Goal: Transaction & Acquisition: Register for event/course

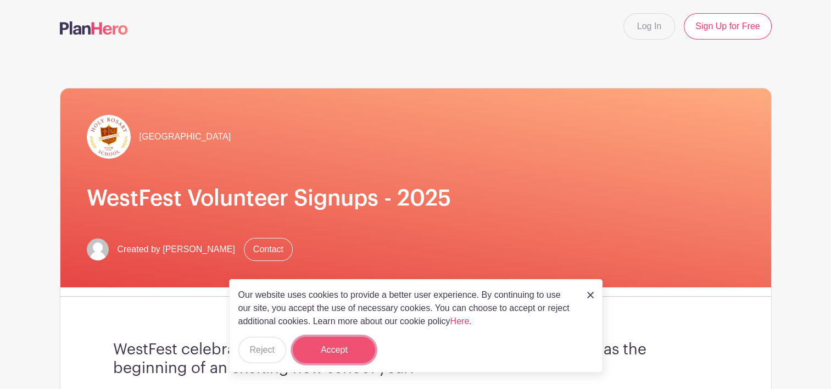
click at [338, 358] on button "Accept" at bounding box center [334, 350] width 82 height 26
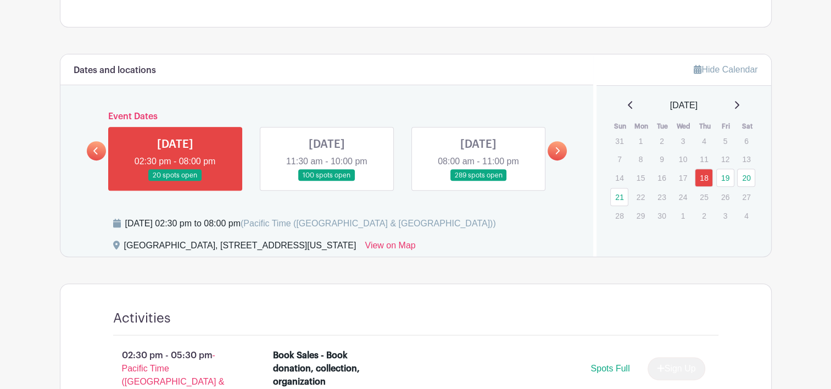
scroll to position [465, 0]
click at [175, 181] on link at bounding box center [175, 181] width 0 height 0
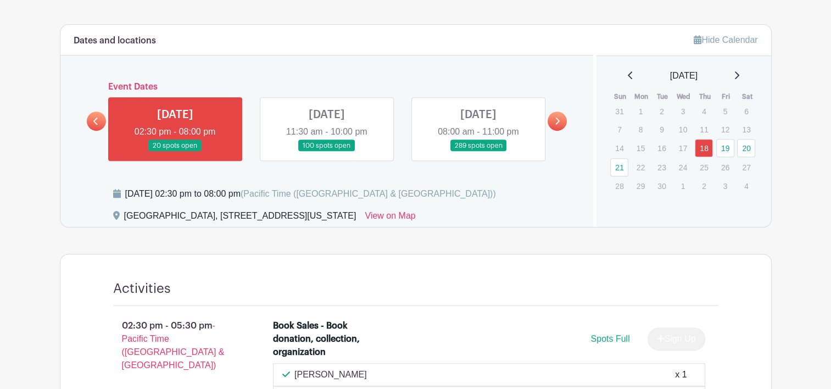
scroll to position [496, 0]
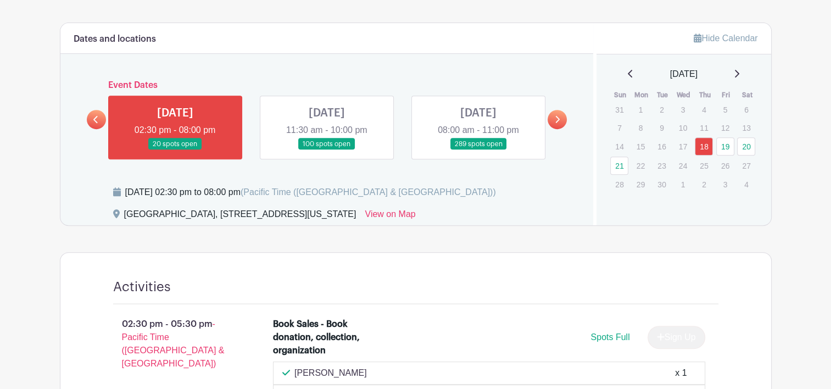
click at [327, 150] on link at bounding box center [327, 150] width 0 height 0
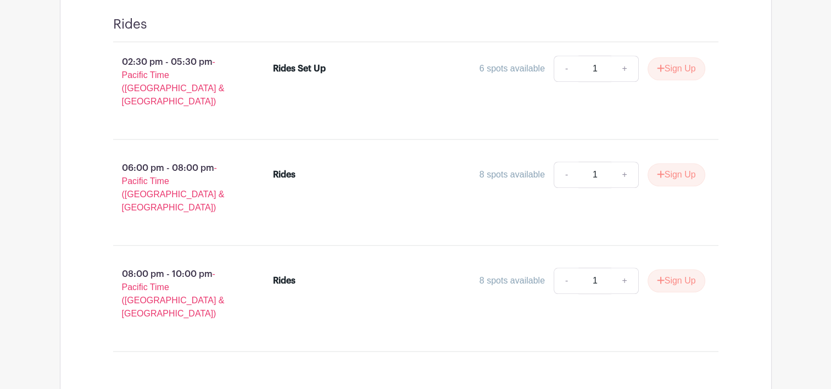
scroll to position [1000, 0]
click at [626, 269] on link "+" at bounding box center [624, 282] width 27 height 26
click at [564, 269] on link "-" at bounding box center [566, 282] width 25 height 26
type input "1"
click at [662, 66] on button "Sign Up" at bounding box center [677, 69] width 58 height 23
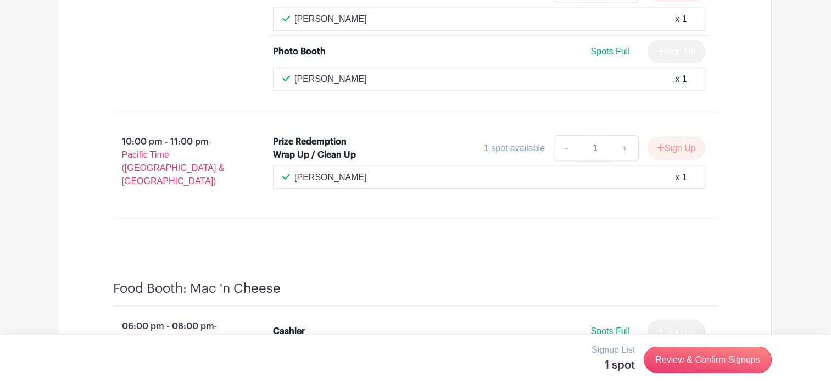
scroll to position [3085, 0]
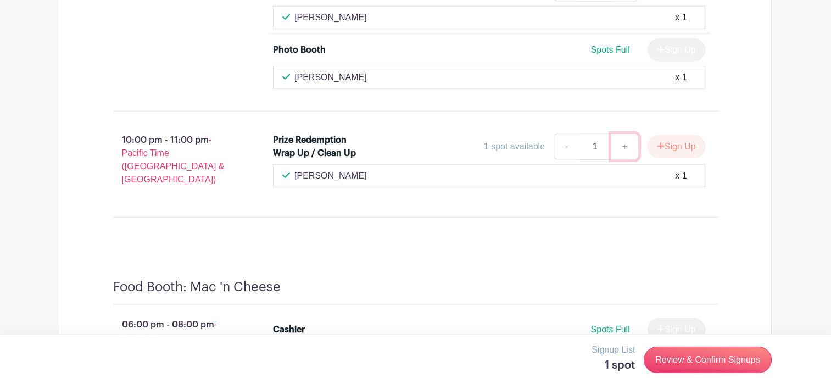
click at [620, 133] on link "+" at bounding box center [624, 146] width 27 height 26
click at [671, 135] on button "Sign Up" at bounding box center [677, 146] width 58 height 23
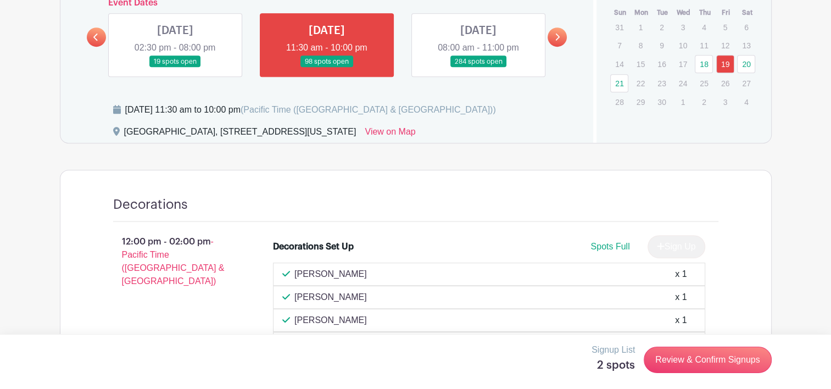
scroll to position [571, 0]
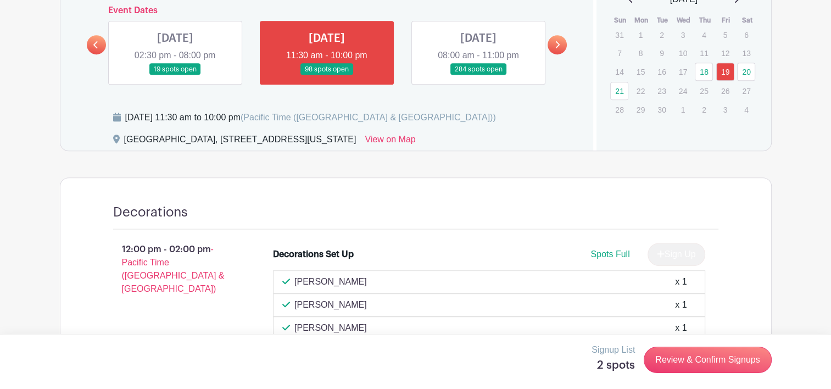
click at [175, 75] on link at bounding box center [175, 75] width 0 height 0
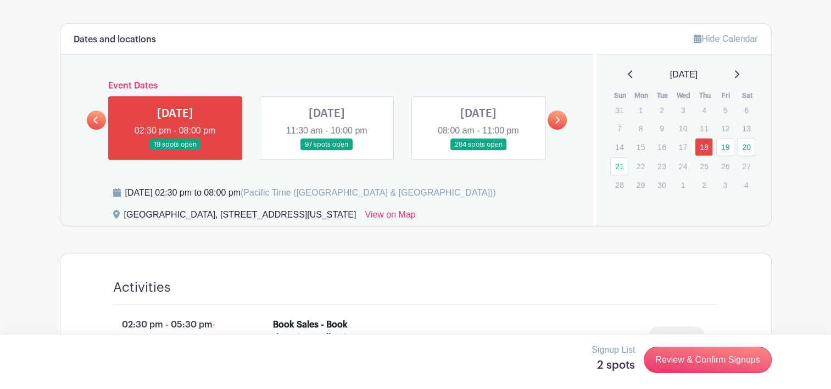
scroll to position [486, 0]
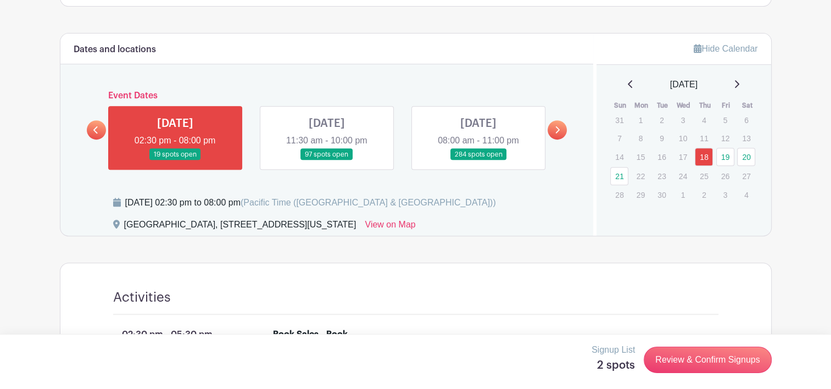
click at [327, 160] on link at bounding box center [327, 160] width 0 height 0
click at [727, 154] on link "19" at bounding box center [725, 157] width 18 height 18
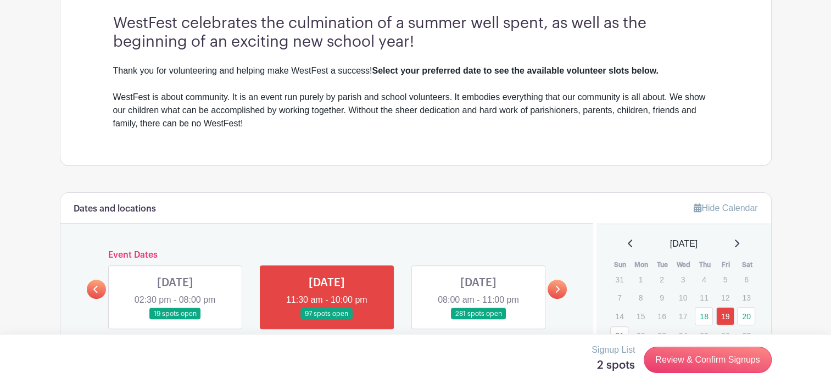
scroll to position [326, 0]
click at [478, 320] on link at bounding box center [478, 320] width 0 height 0
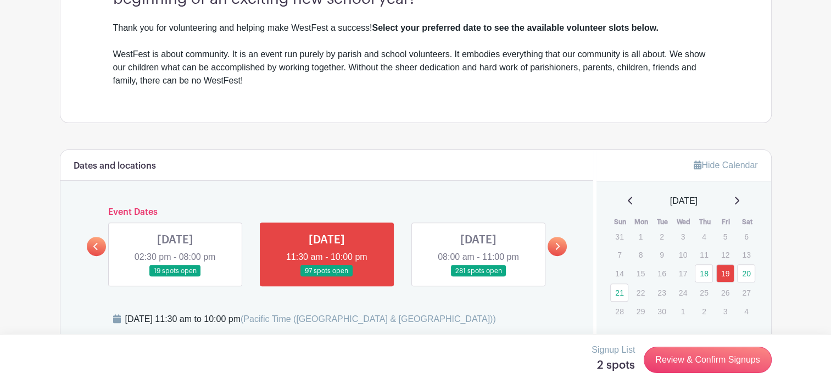
scroll to position [370, 0]
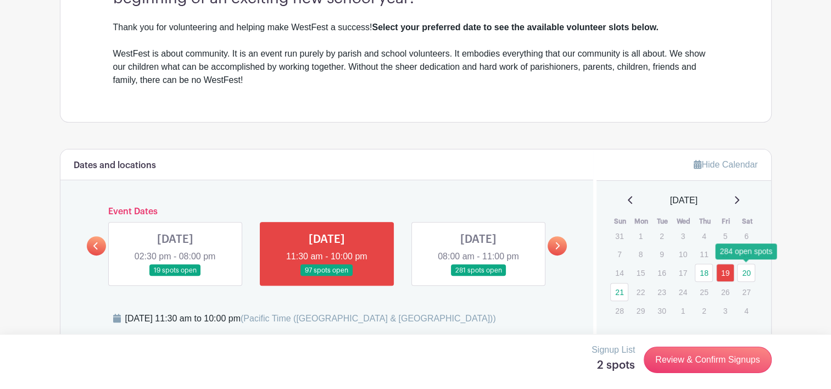
click at [745, 270] on link "20" at bounding box center [746, 273] width 18 height 18
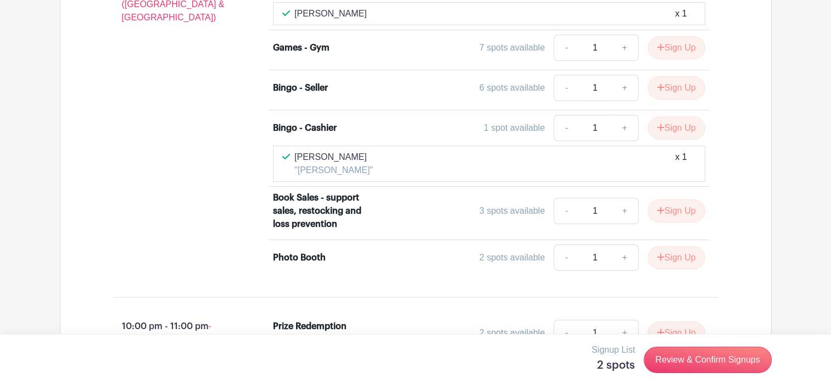
scroll to position [3960, 0]
click at [675, 321] on button "Sign Up" at bounding box center [677, 332] width 58 height 23
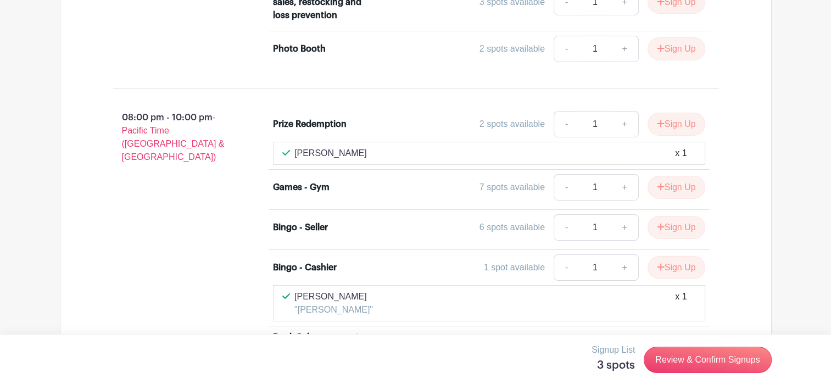
scroll to position [3800, 0]
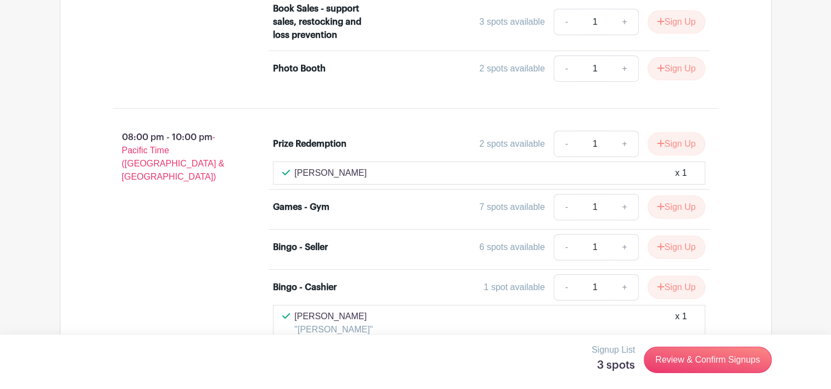
click at [672, 359] on button "Sign Up" at bounding box center [677, 370] width 58 height 23
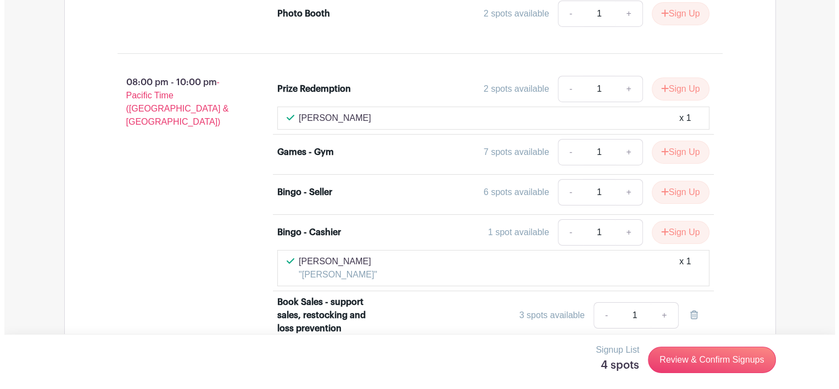
scroll to position [3870, 0]
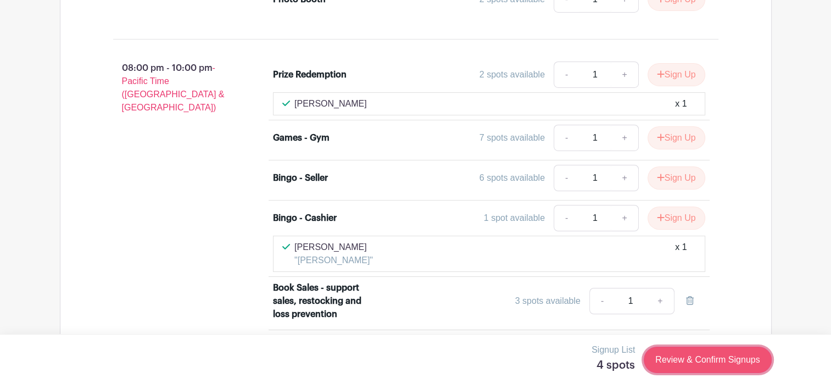
click at [703, 366] on link "Review & Confirm Signups" at bounding box center [707, 360] width 127 height 26
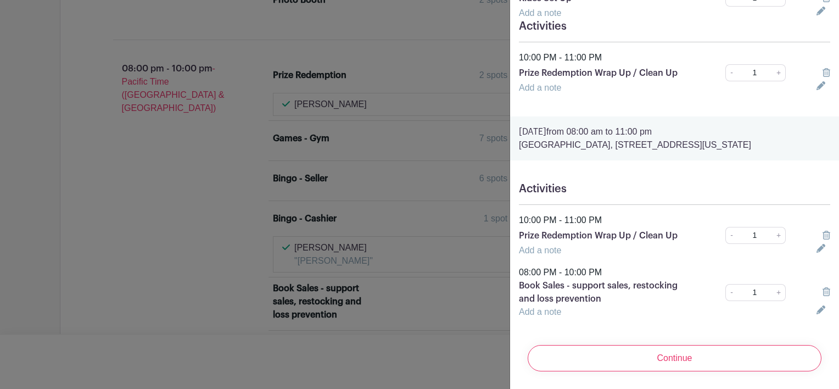
scroll to position [168, 0]
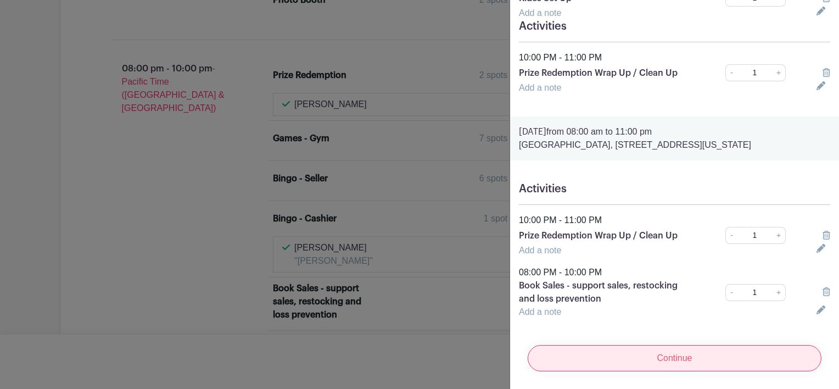
click at [677, 354] on input "Continue" at bounding box center [675, 358] width 294 height 26
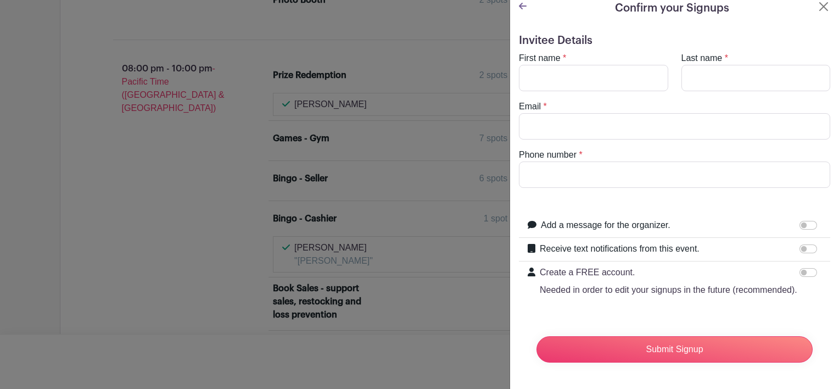
scroll to position [29, 0]
click at [571, 65] on input "First name" at bounding box center [593, 78] width 149 height 26
type input "[PERSON_NAME]"
type input "[EMAIL_ADDRESS][PERSON_NAME][DOMAIN_NAME]"
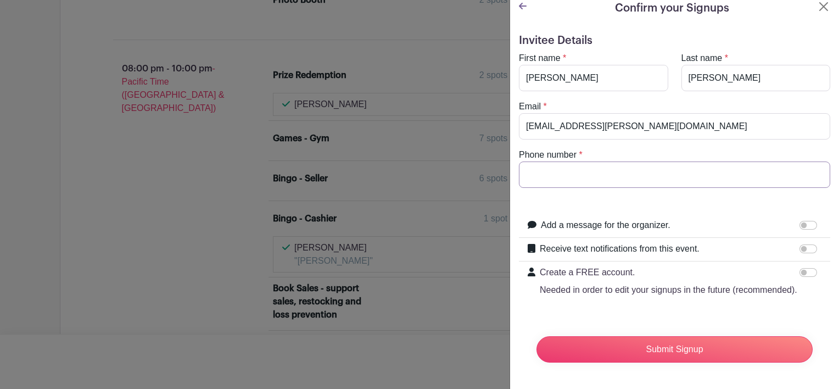
type input "[PHONE_NUMBER]"
click at [803, 244] on input "Receive text notifications from this event." at bounding box center [809, 248] width 18 height 9
checkbox input "true"
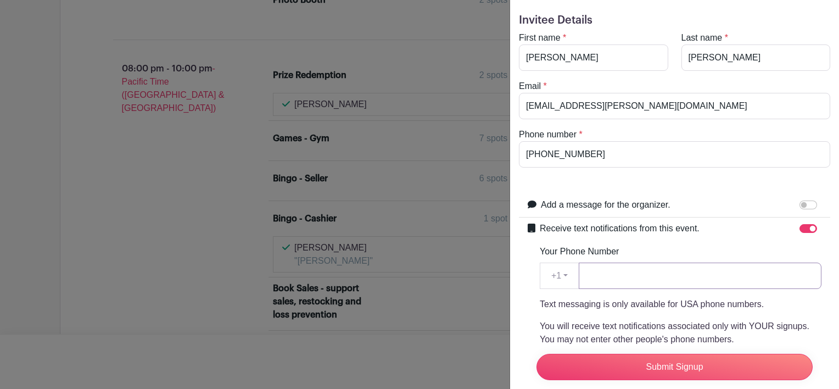
click at [607, 280] on input "Your Phone Number" at bounding box center [700, 276] width 243 height 26
type input "2069922410"
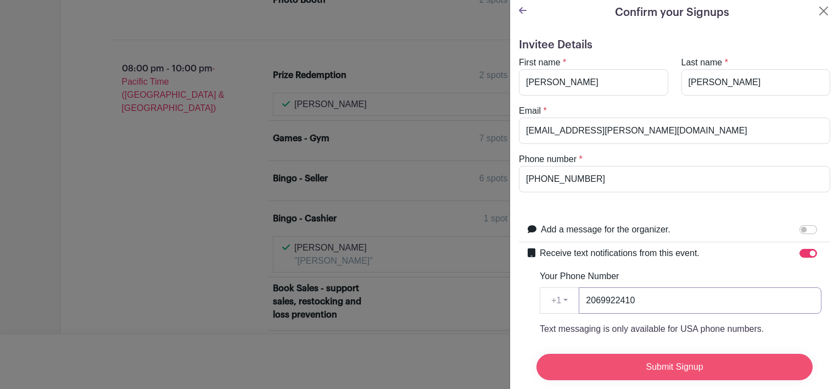
scroll to position [0, 0]
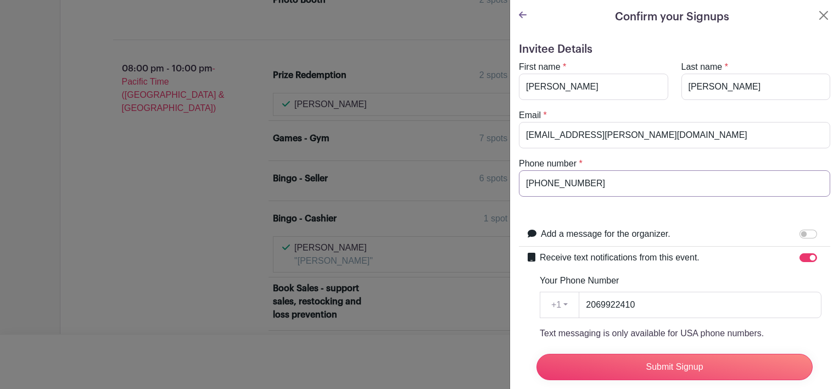
click at [537, 182] on input "[PHONE_NUMBER]" at bounding box center [674, 183] width 311 height 26
type input "2069922410"
click at [663, 214] on form "Invitee Details First name * [PERSON_NAME] Last name * [PERSON_NAME] Email * [E…" at bounding box center [674, 315] width 311 height 544
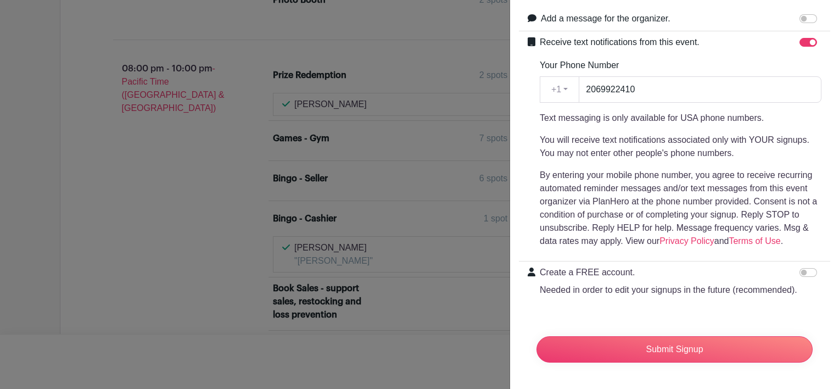
scroll to position [235, 0]
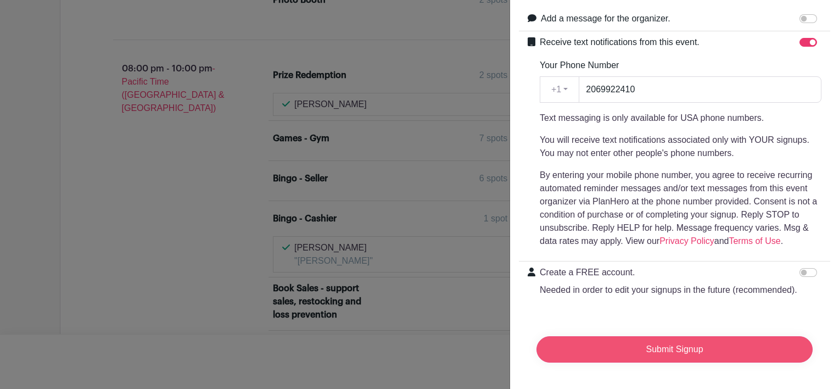
click at [650, 341] on input "Submit Signup" at bounding box center [675, 349] width 276 height 26
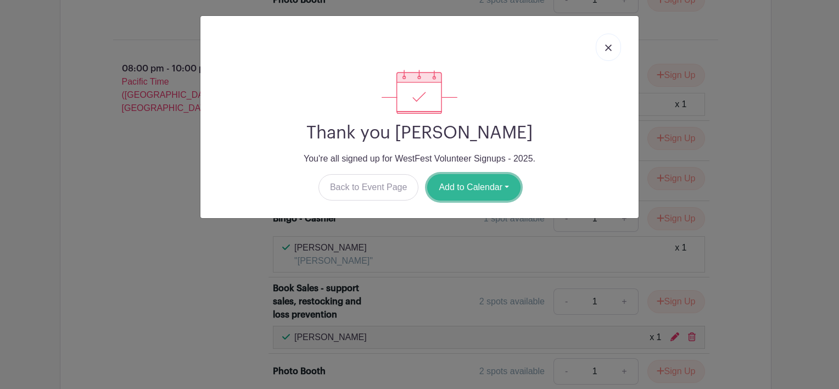
click at [478, 178] on button "Add to Calendar" at bounding box center [473, 187] width 93 height 26
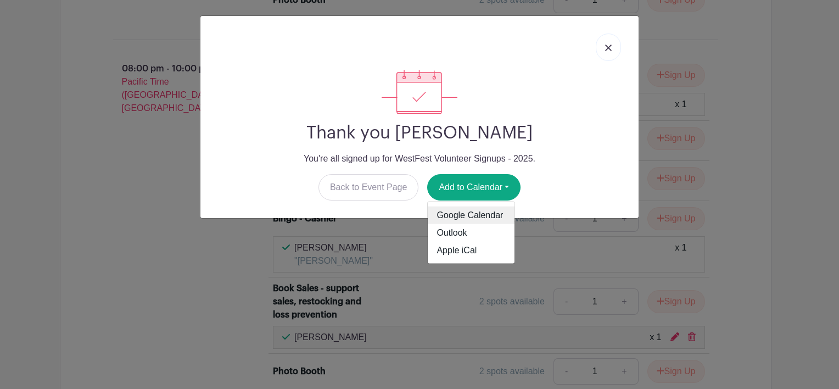
click at [465, 213] on link "Google Calendar" at bounding box center [471, 216] width 87 height 18
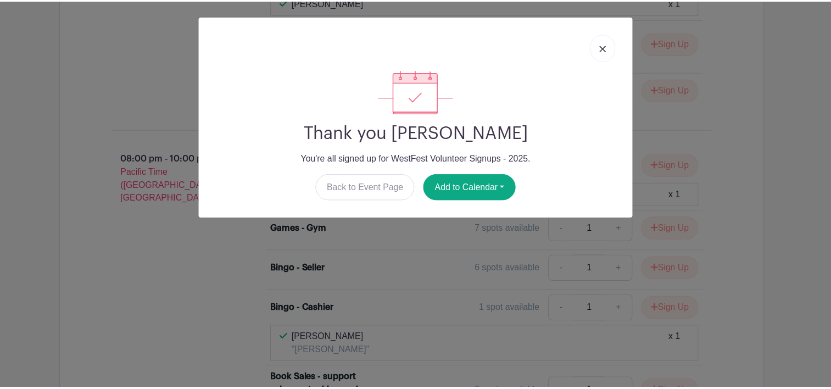
scroll to position [4020, 0]
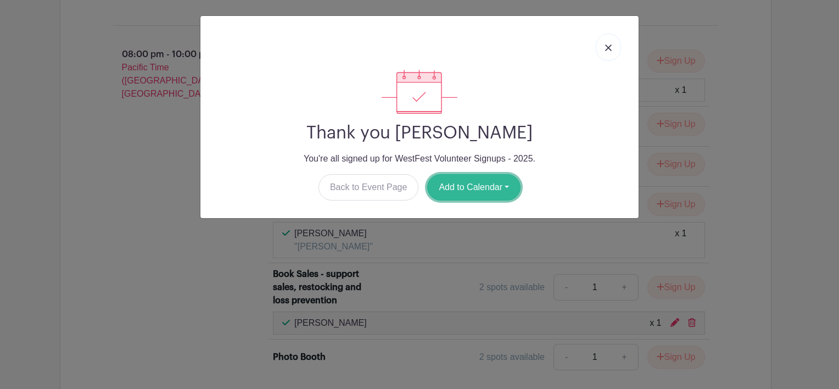
click at [456, 180] on button "Add to Calendar" at bounding box center [473, 187] width 93 height 26
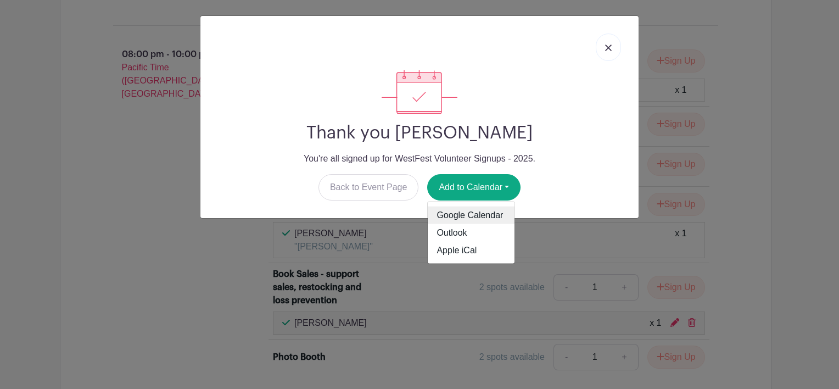
click at [465, 216] on link "Google Calendar" at bounding box center [471, 216] width 87 height 18
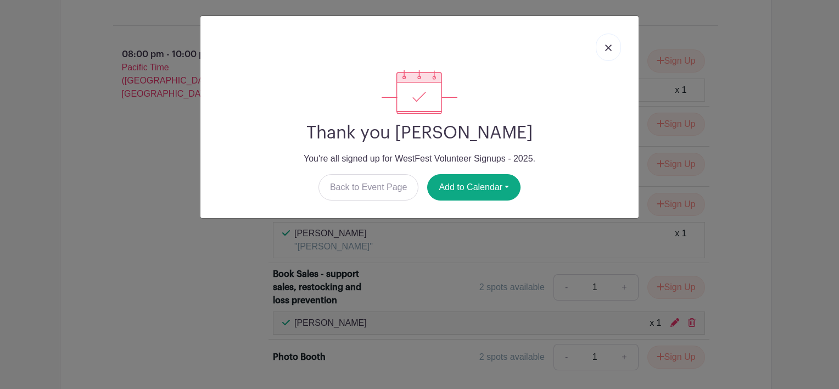
click at [608, 47] on img at bounding box center [608, 47] width 7 height 7
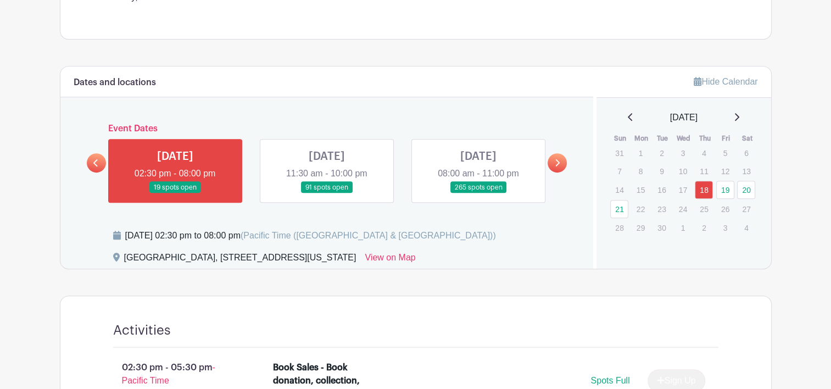
scroll to position [478, 0]
click at [327, 194] on link at bounding box center [327, 194] width 0 height 0
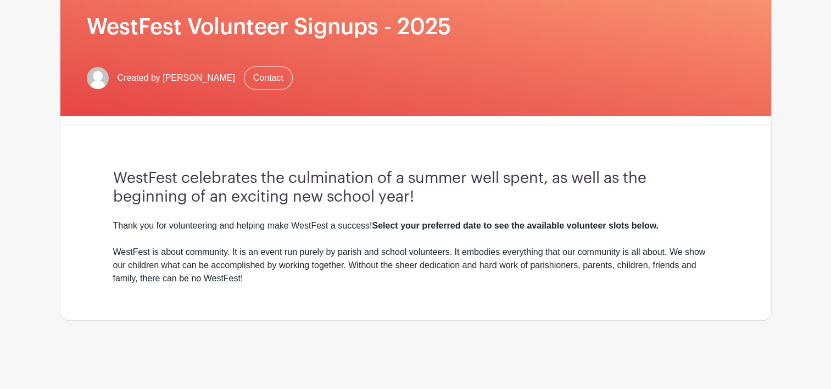
scroll to position [0, 0]
